Goal: Transaction & Acquisition: Obtain resource

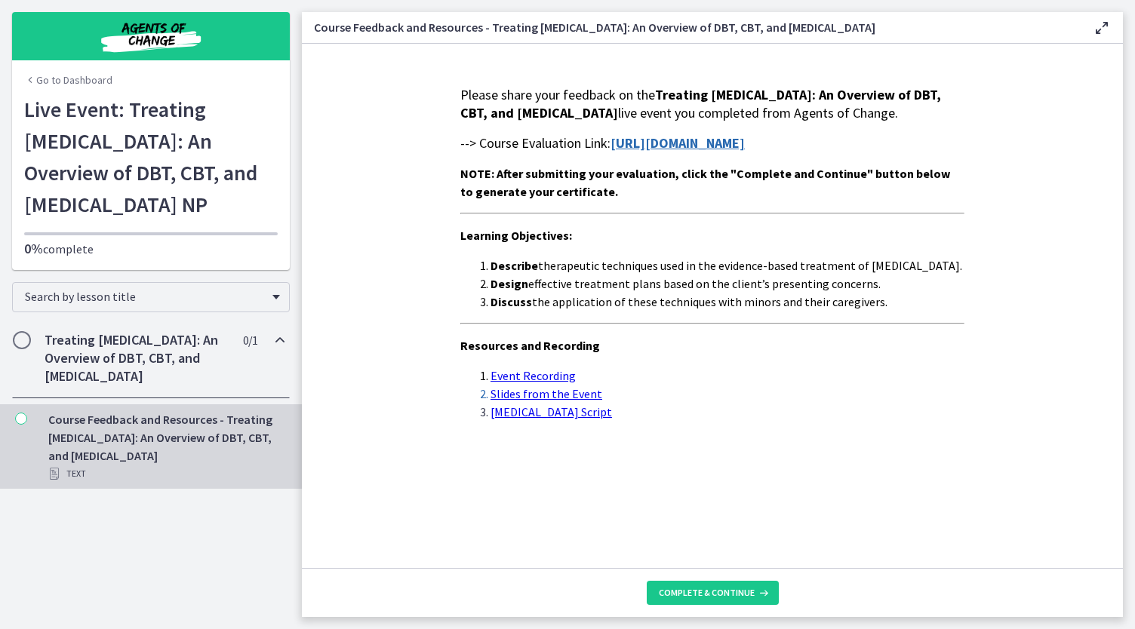
click at [710, 576] on footer "Complete & continue" at bounding box center [712, 592] width 821 height 49
click at [702, 597] on span "Complete & continue" at bounding box center [707, 593] width 96 height 12
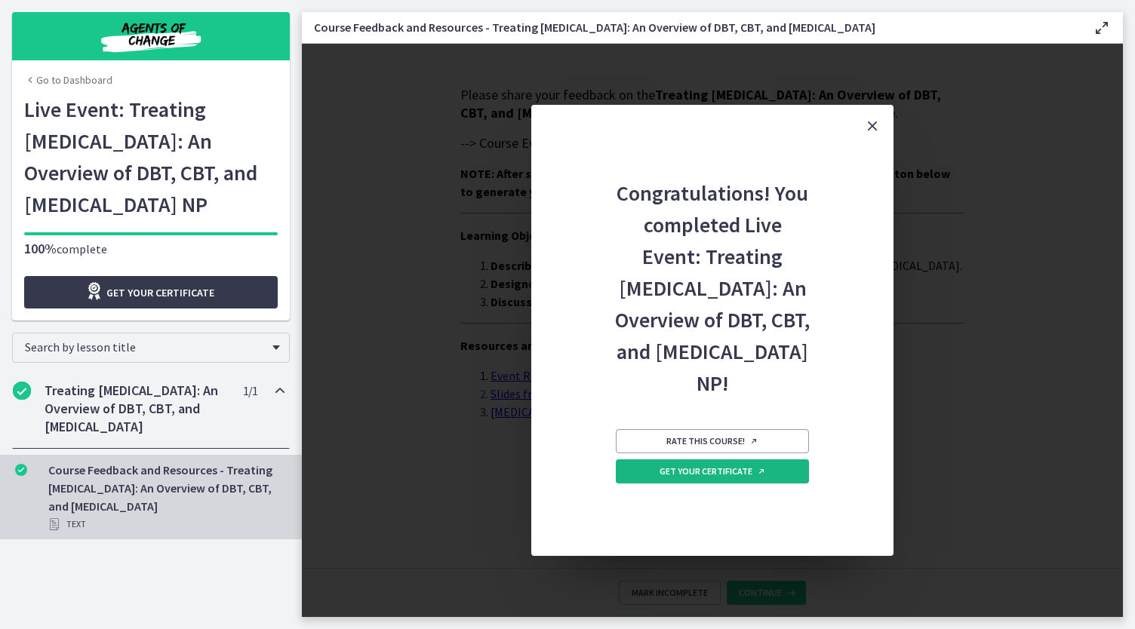
click at [736, 478] on span "Get your certificate" at bounding box center [712, 471] width 106 height 12
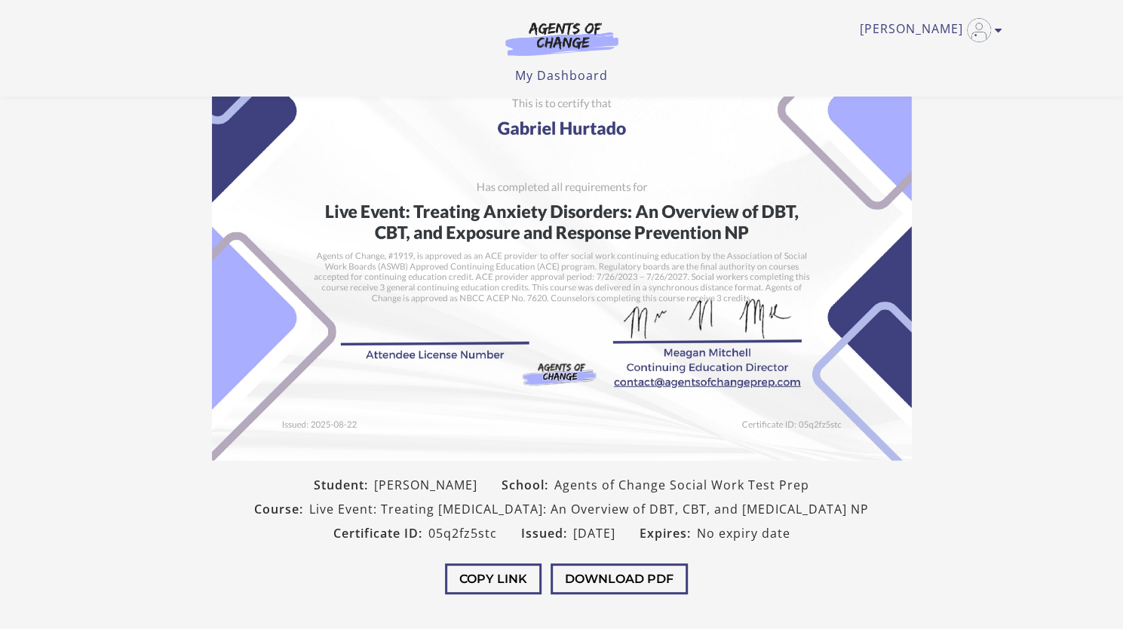
scroll to position [70, 0]
click at [605, 594] on button "Download PDF" at bounding box center [619, 578] width 137 height 31
